Goal: Browse casually: Explore the website without a specific task or goal

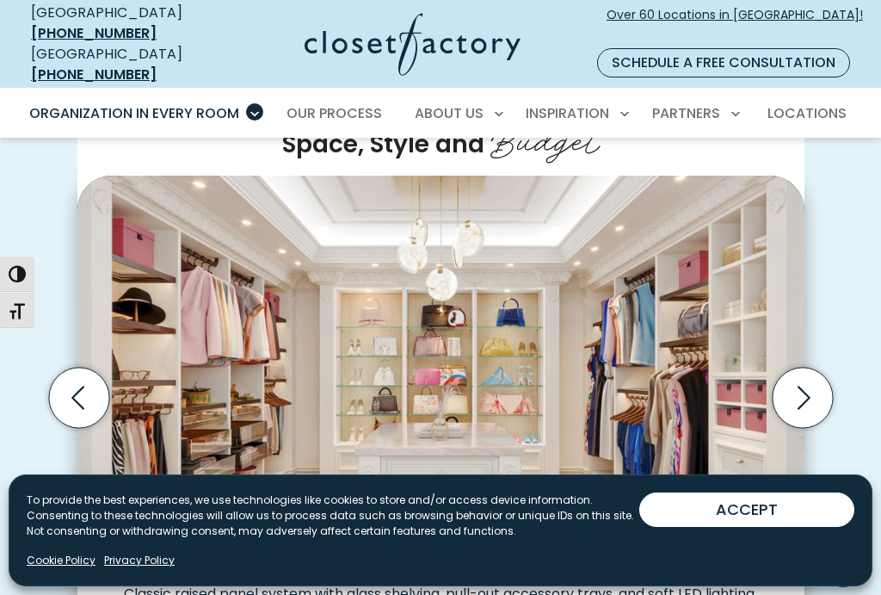
scroll to position [441, 0]
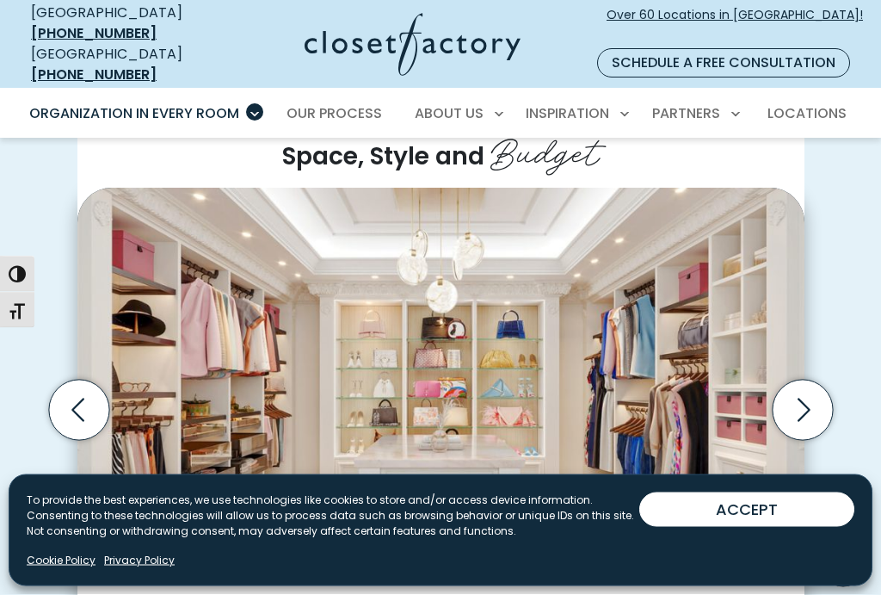
click at [811, 380] on icon "Next slide" at bounding box center [802, 410] width 60 height 60
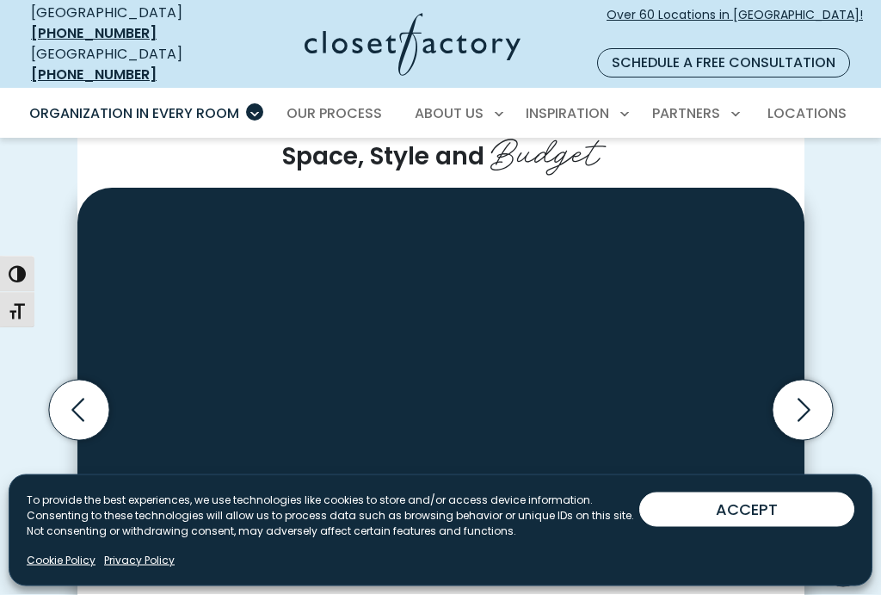
scroll to position [442, 0]
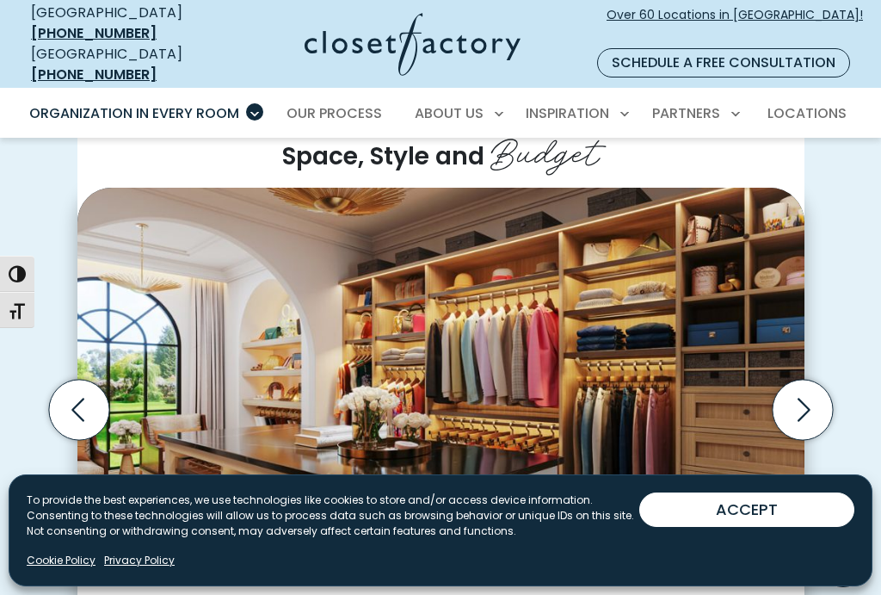
click at [775, 527] on button "ACCEPT" at bounding box center [747, 509] width 215 height 34
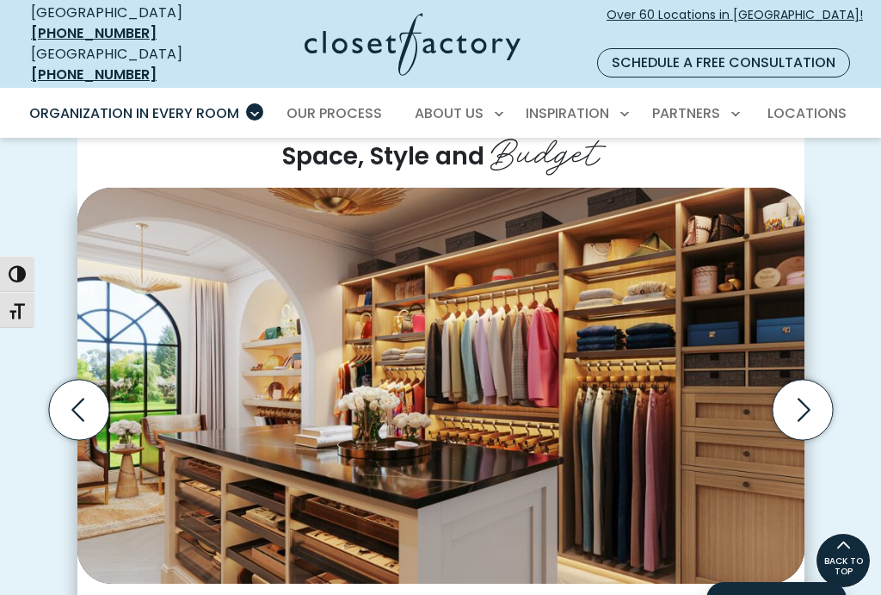
click at [805, 398] on icon "Next slide" at bounding box center [804, 409] width 13 height 23
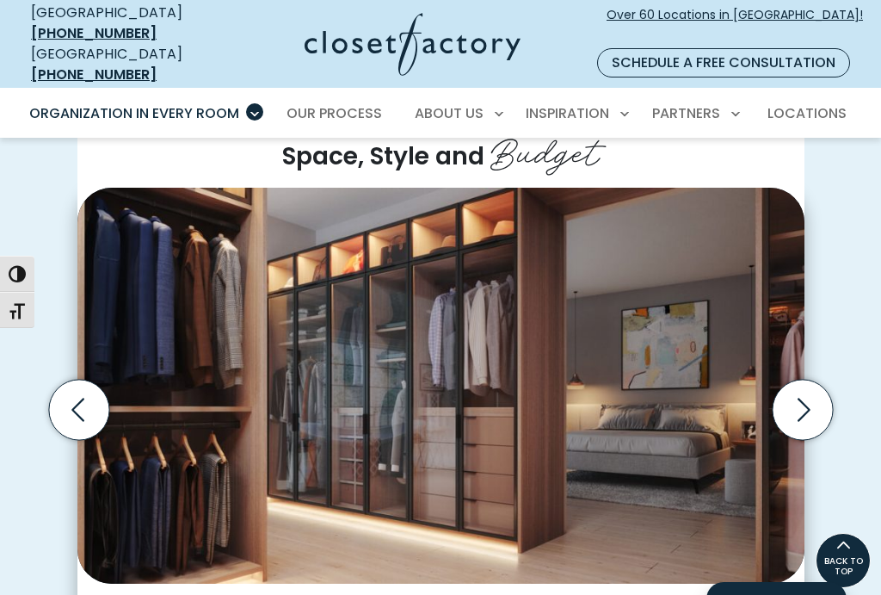
click at [813, 380] on icon "Next slide" at bounding box center [802, 410] width 60 height 60
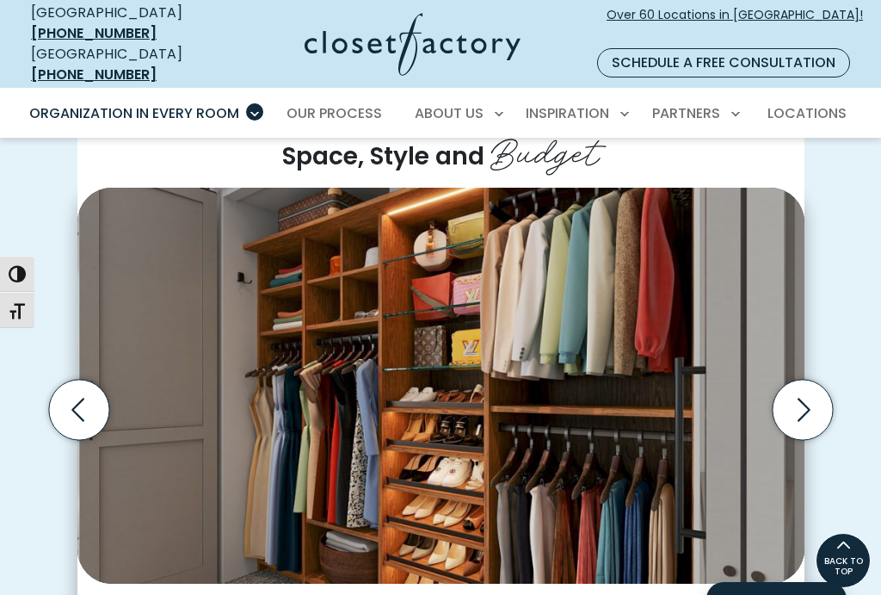
click at [813, 380] on icon "Next slide" at bounding box center [802, 410] width 60 height 60
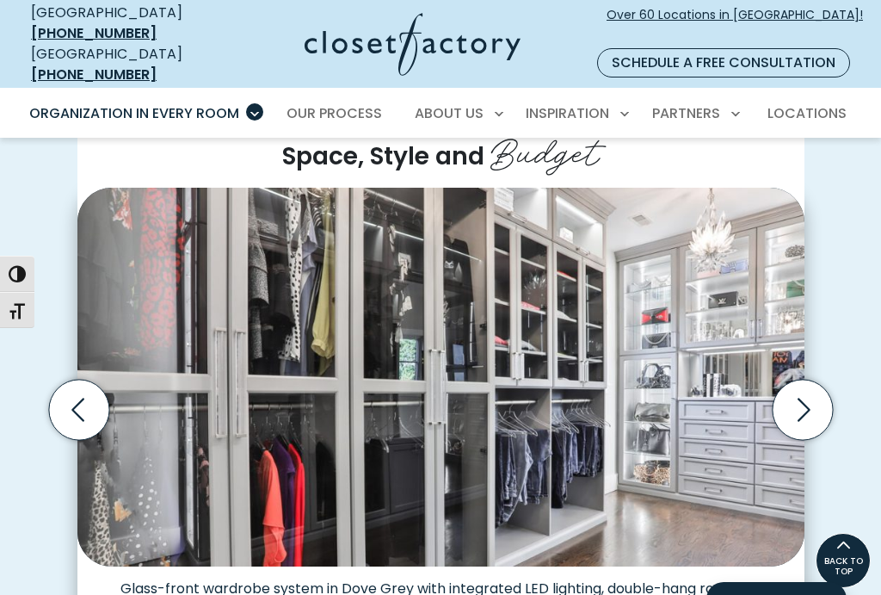
click at [809, 380] on icon "Next slide" at bounding box center [802, 410] width 60 height 60
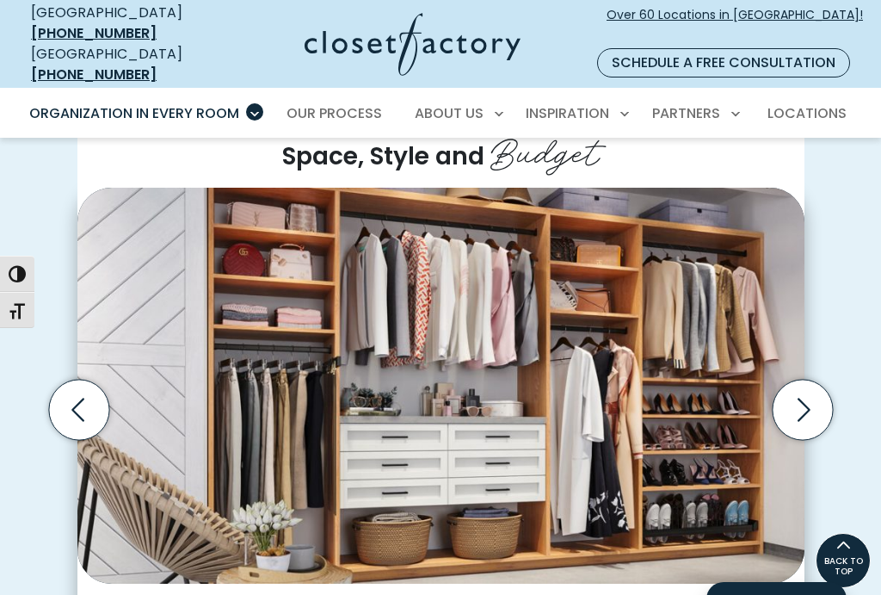
click at [801, 380] on icon "Next slide" at bounding box center [802, 410] width 60 height 60
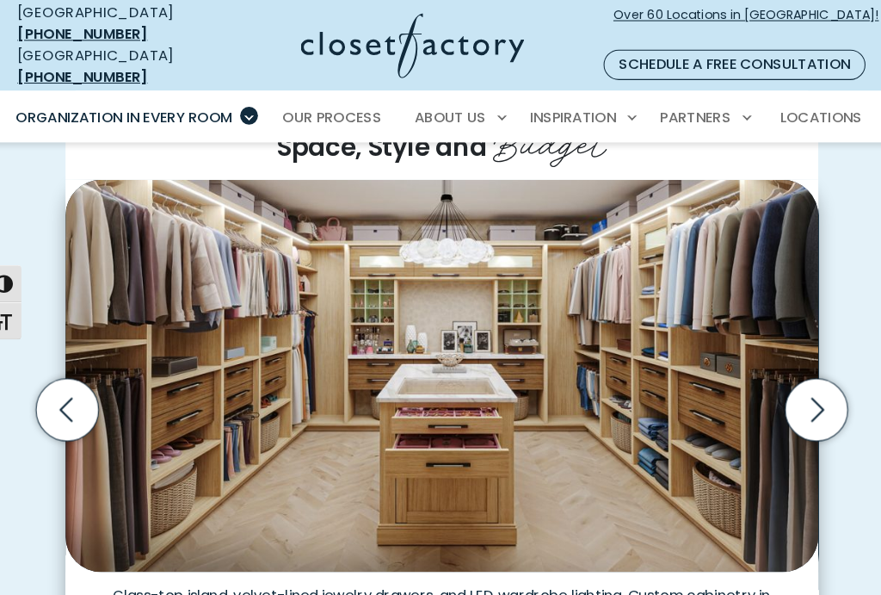
scroll to position [461, 0]
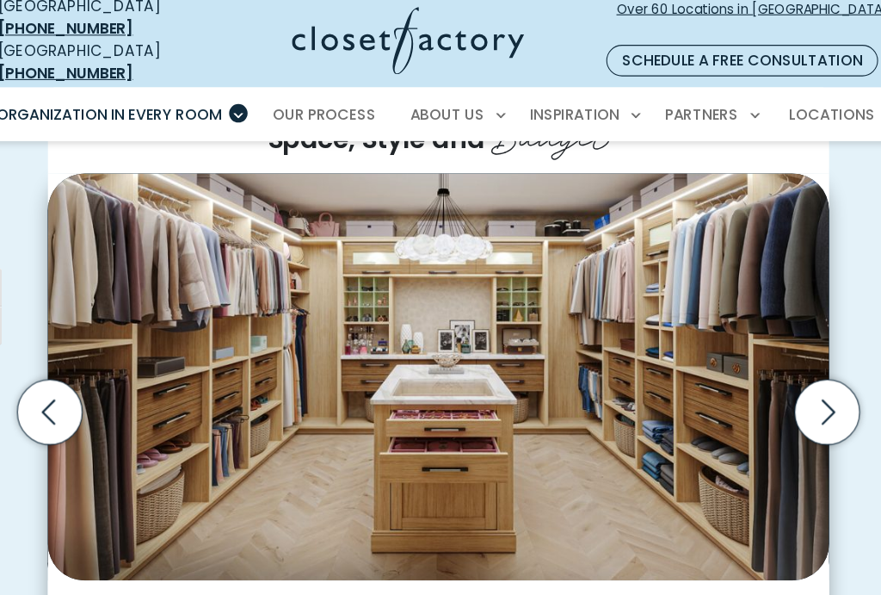
click at [772, 360] on icon "Next slide" at bounding box center [802, 390] width 60 height 60
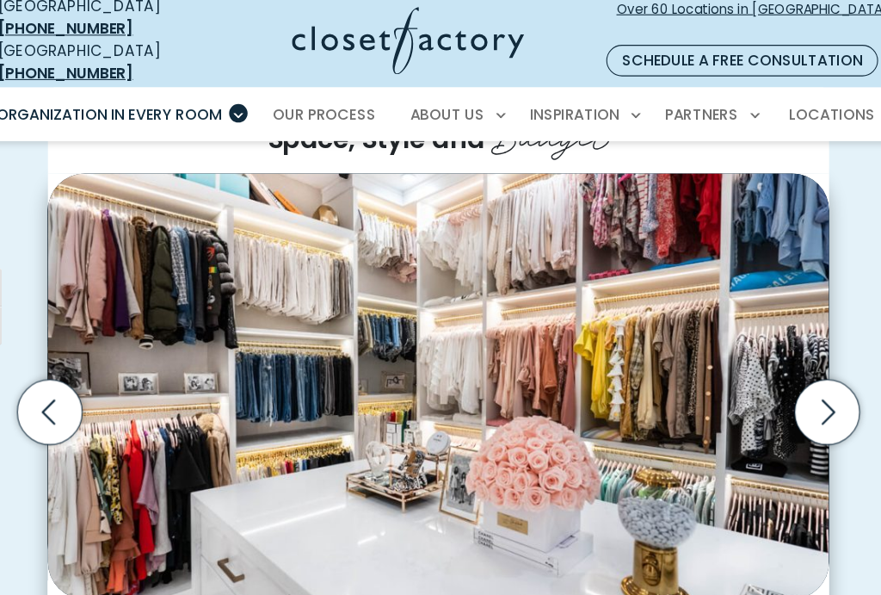
click at [798, 378] on icon "Next slide" at bounding box center [804, 389] width 13 height 23
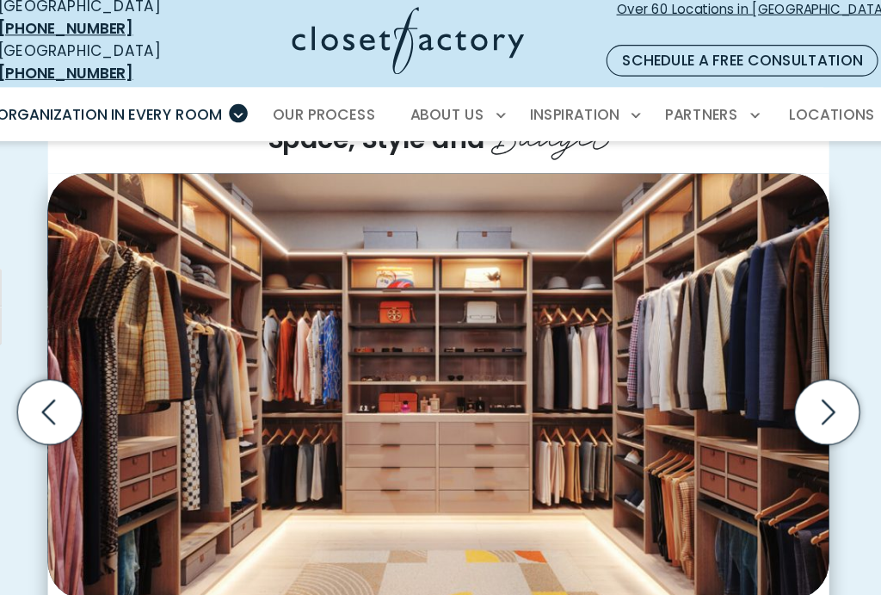
click at [48, 360] on icon "Previous slide" at bounding box center [78, 390] width 60 height 60
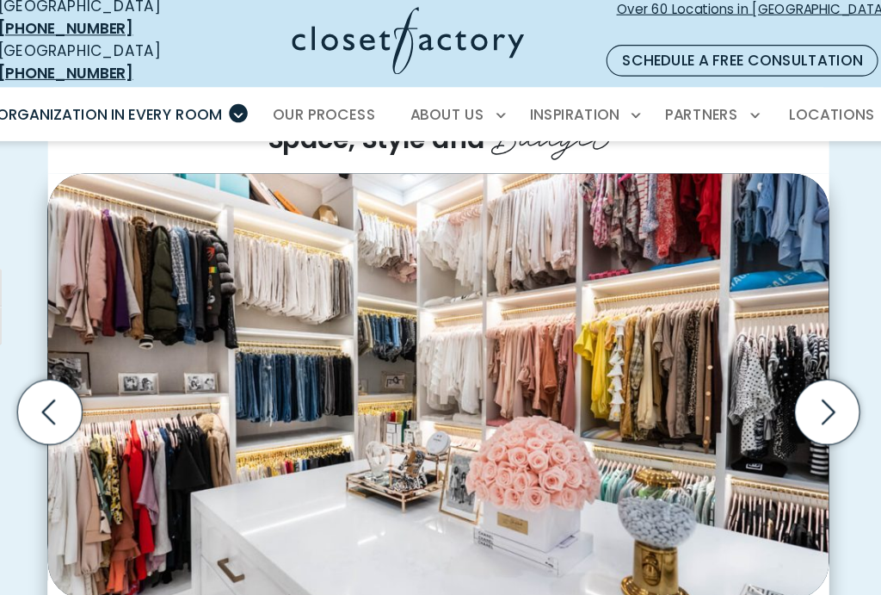
click at [774, 360] on icon "Next slide" at bounding box center [802, 390] width 60 height 60
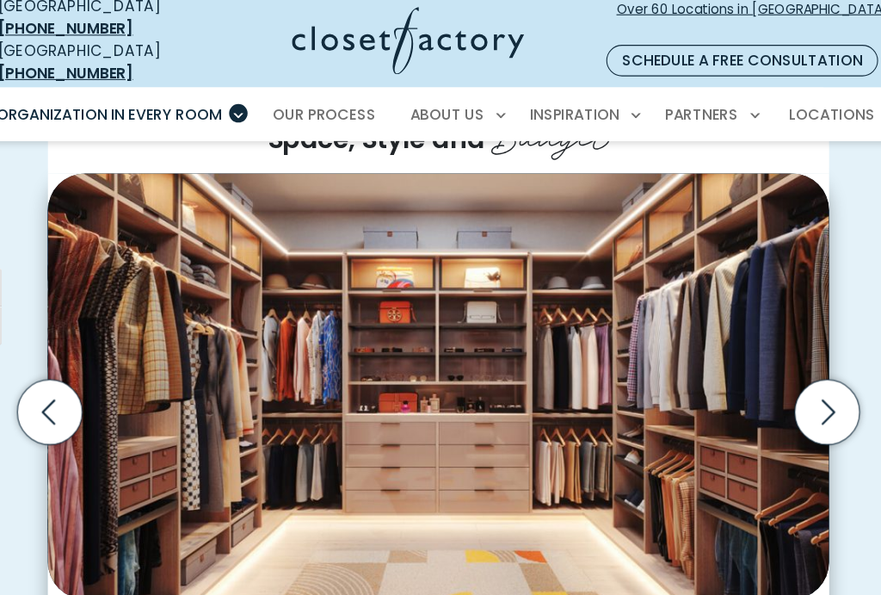
click at [779, 360] on icon "Next slide" at bounding box center [802, 390] width 60 height 60
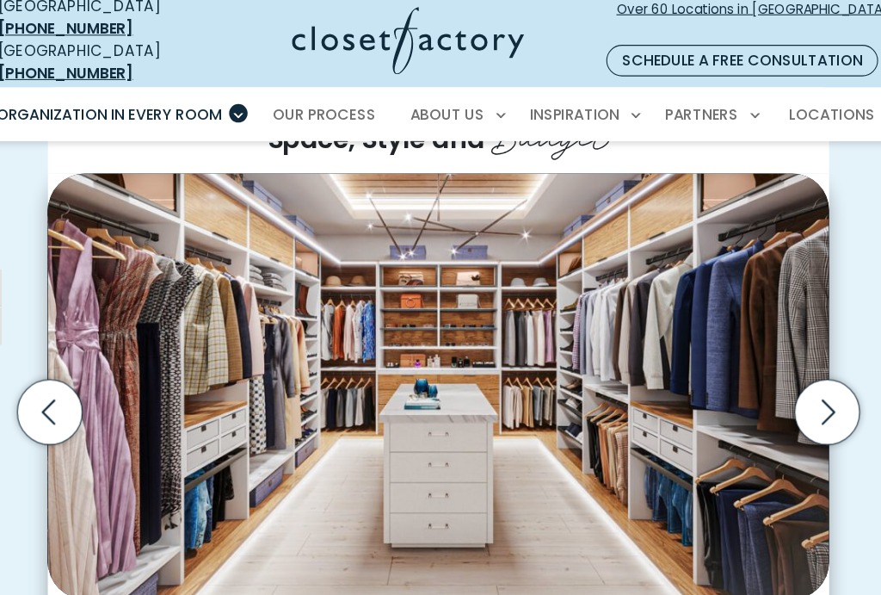
click at [779, 360] on icon "Next slide" at bounding box center [802, 390] width 60 height 60
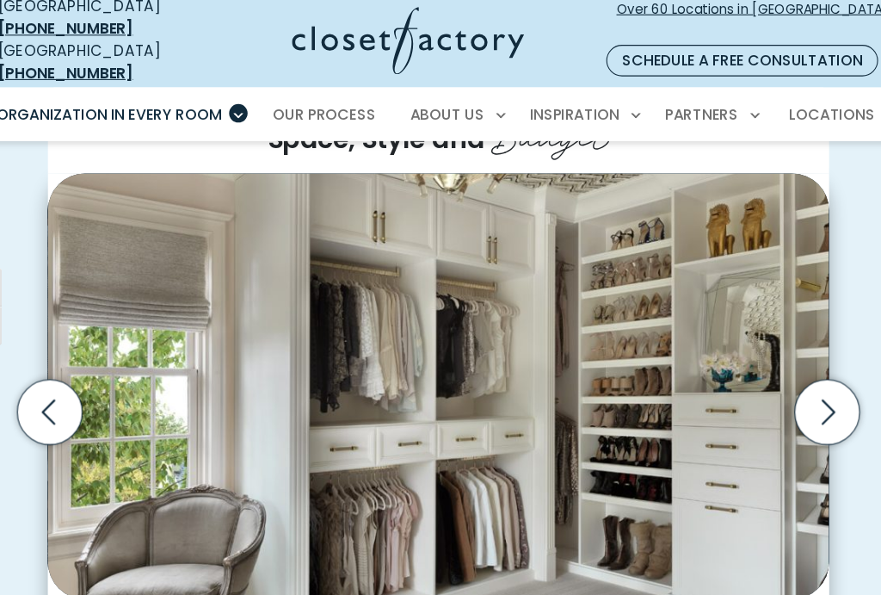
click at [48, 360] on icon "Previous slide" at bounding box center [78, 390] width 60 height 60
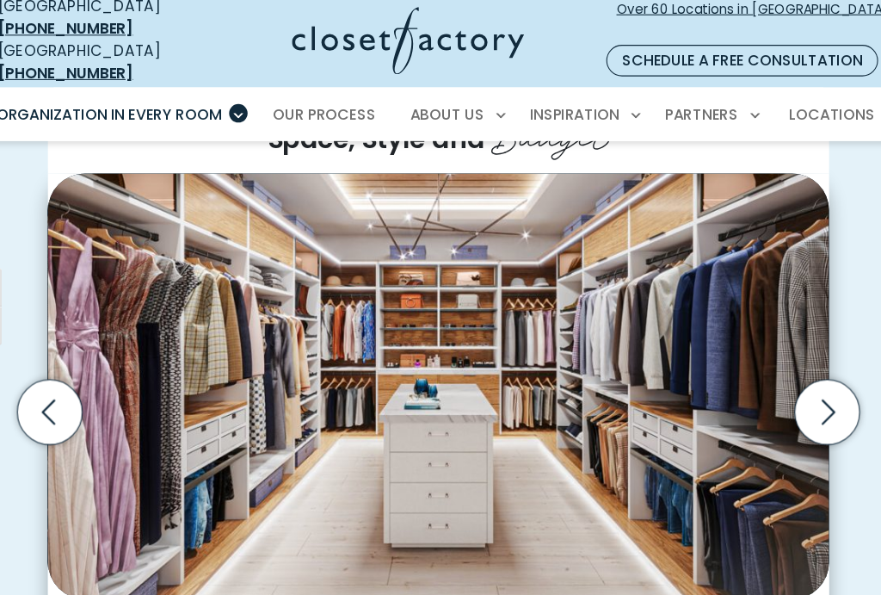
click at [798, 378] on icon "Next slide" at bounding box center [804, 389] width 13 height 23
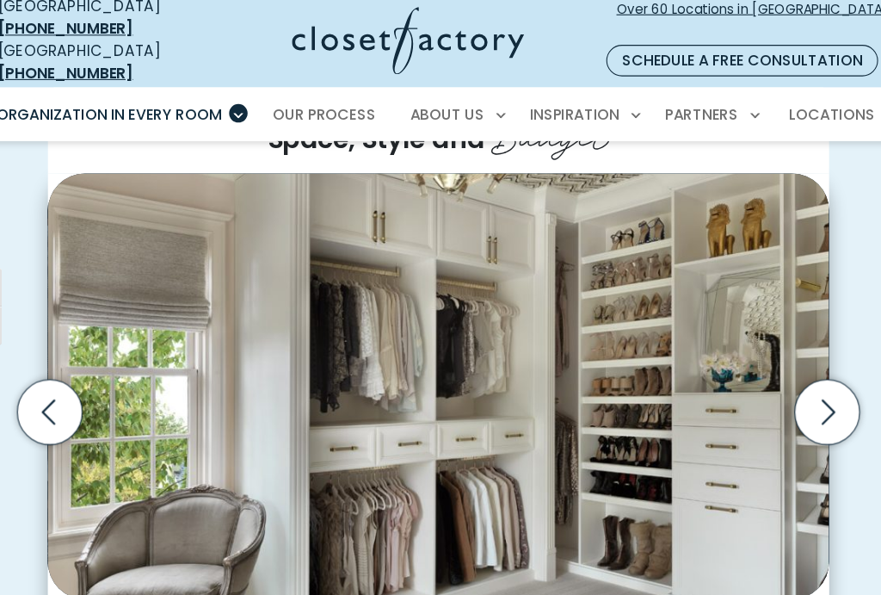
click at [779, 360] on icon "Next slide" at bounding box center [802, 390] width 60 height 60
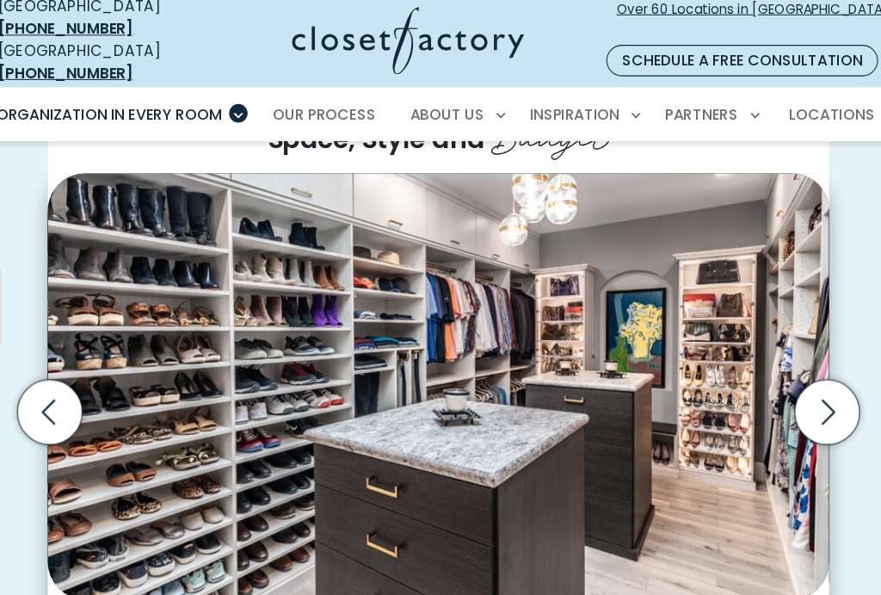
click at [782, 360] on icon "Next slide" at bounding box center [802, 390] width 60 height 60
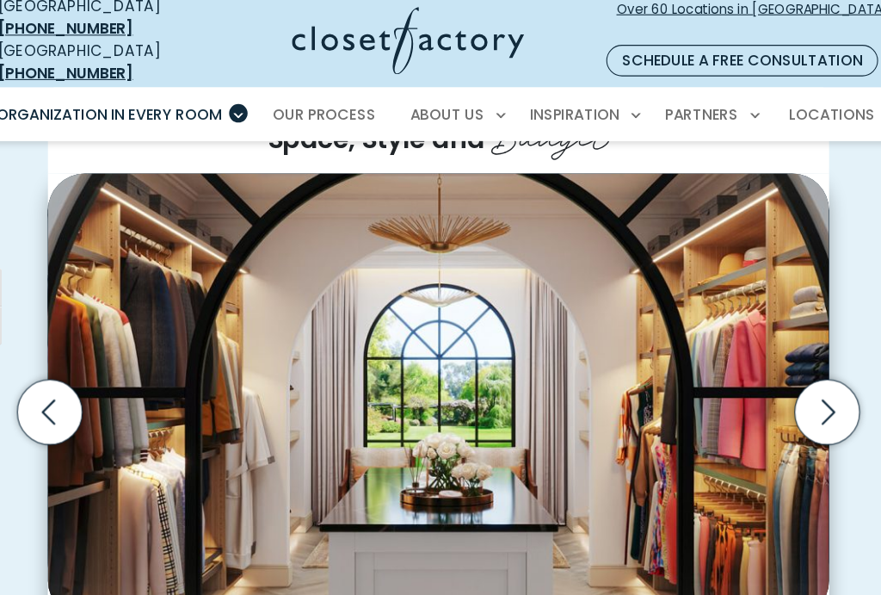
click at [780, 360] on icon "Next slide" at bounding box center [802, 390] width 60 height 60
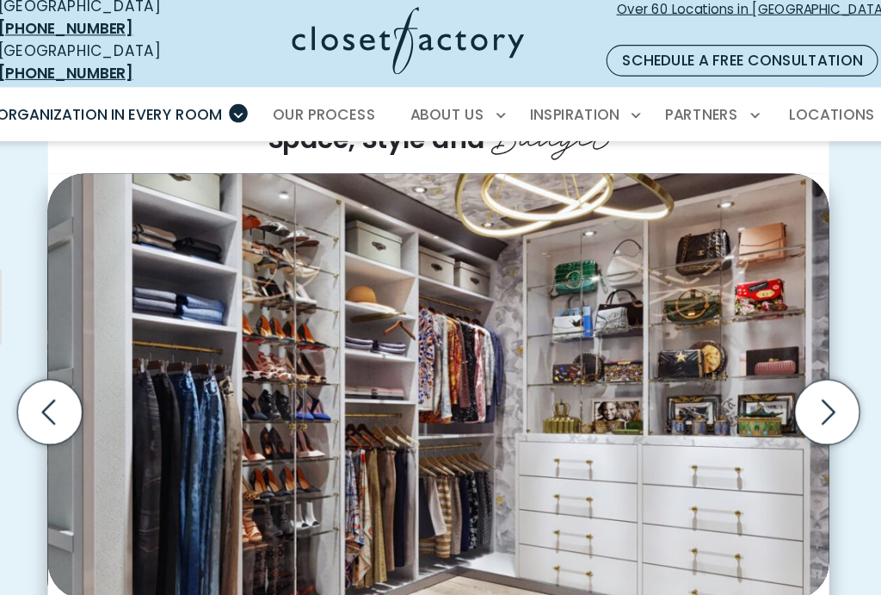
click at [774, 360] on icon "Next slide" at bounding box center [802, 390] width 60 height 60
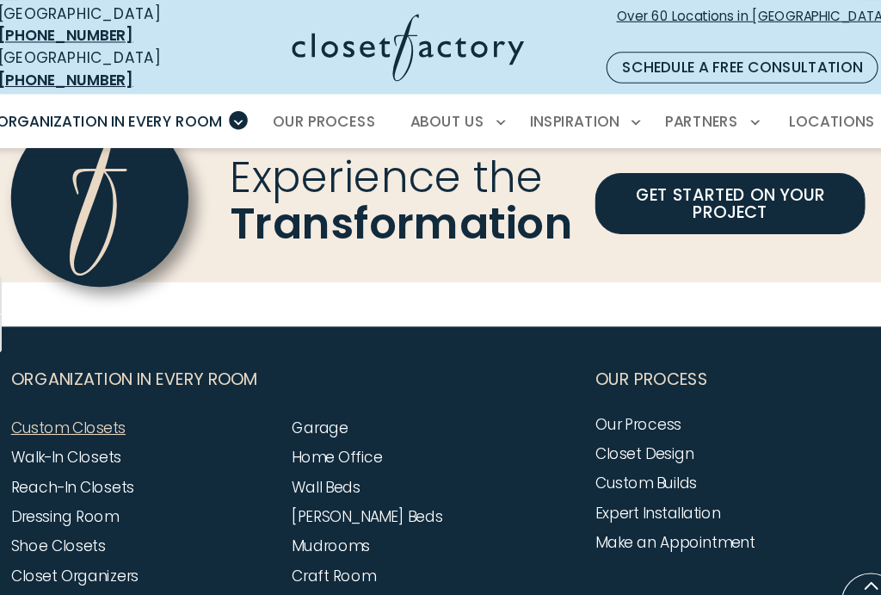
scroll to position [5210, 0]
